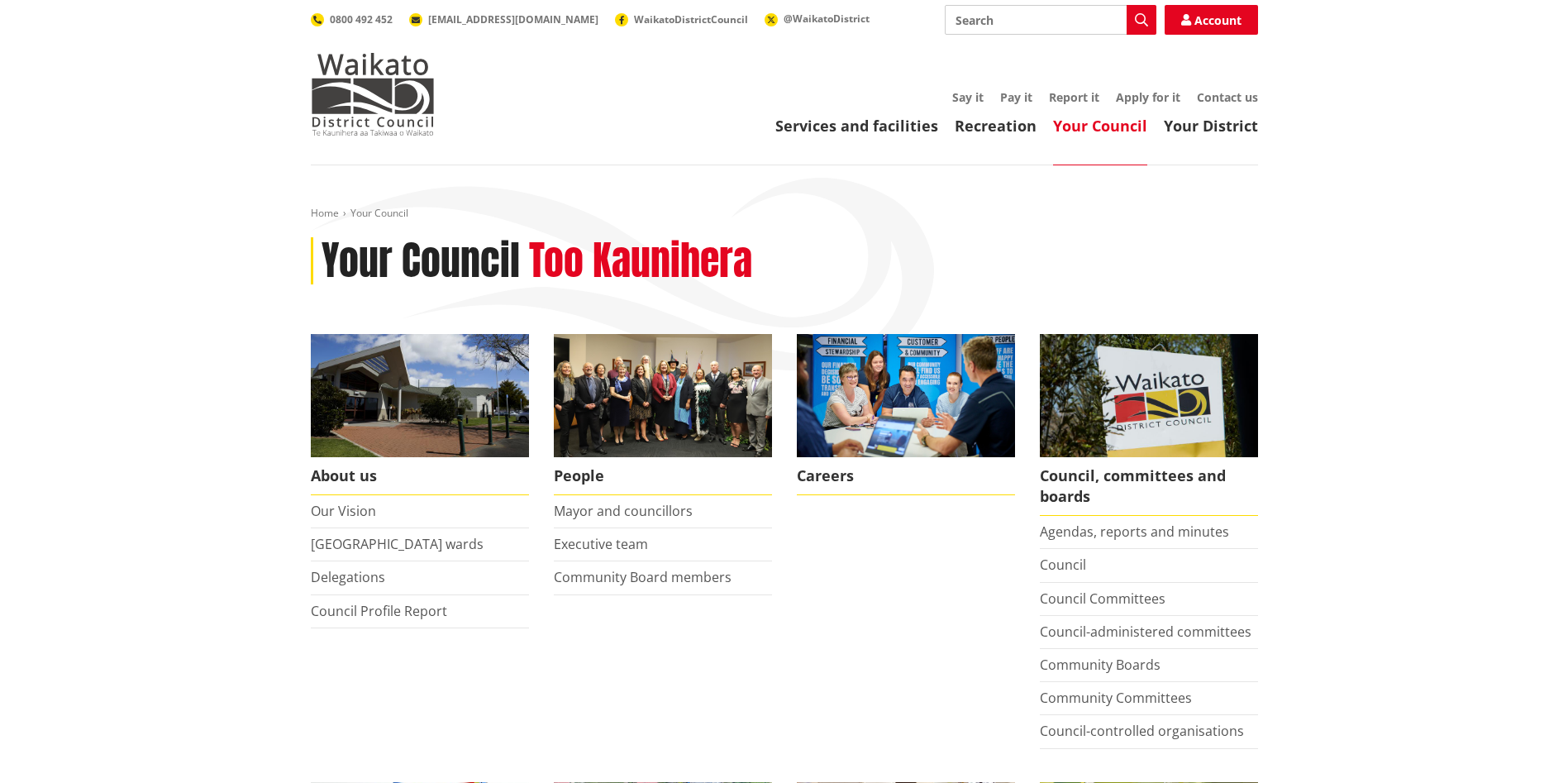
click at [1157, 520] on li "Agendas, reports and minutes" at bounding box center [1149, 532] width 218 height 33
click at [1152, 535] on link "Agendas, reports and minutes" at bounding box center [1134, 532] width 190 height 19
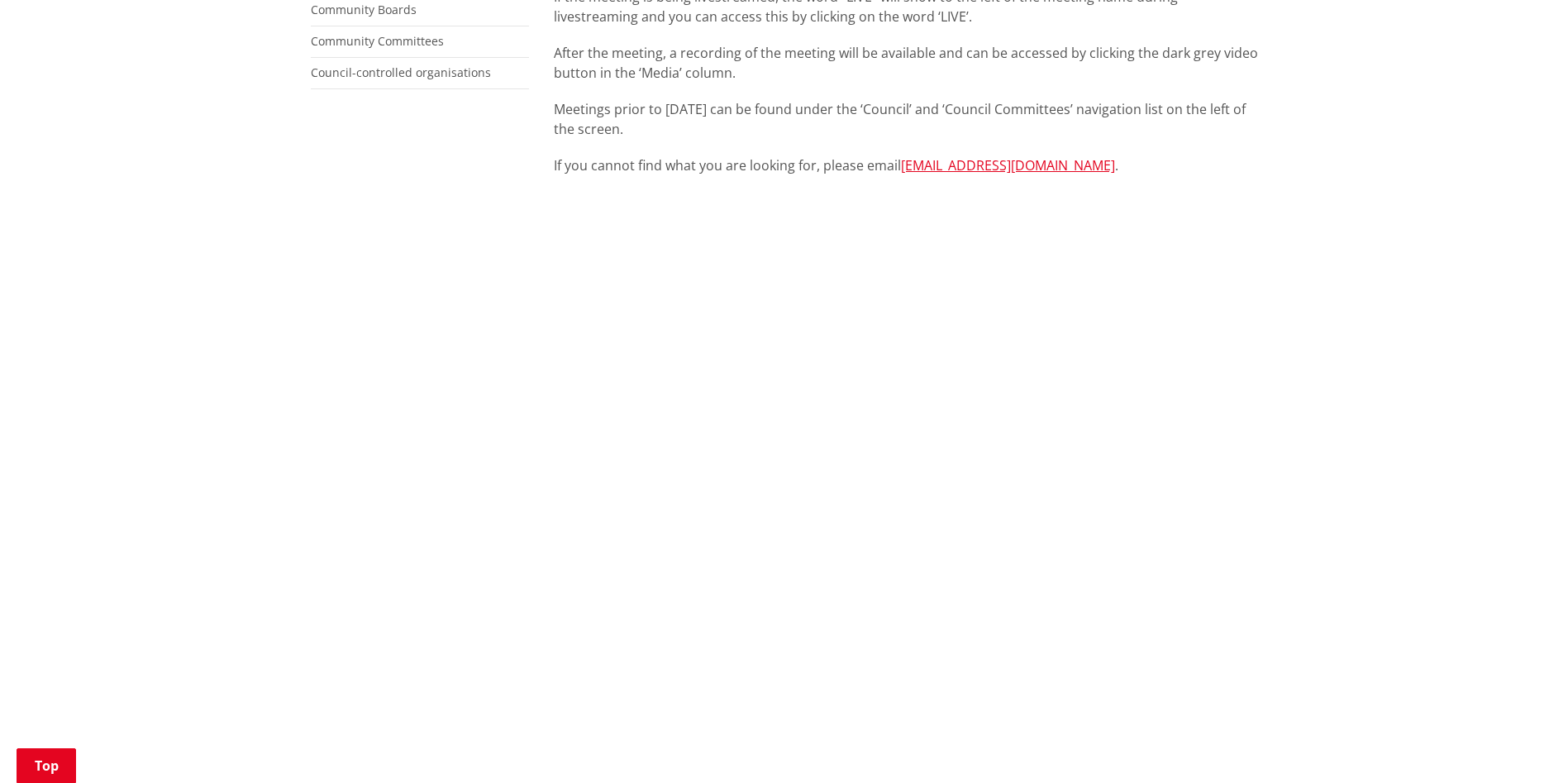
scroll to position [620, 0]
